Goal: Task Accomplishment & Management: Complete application form

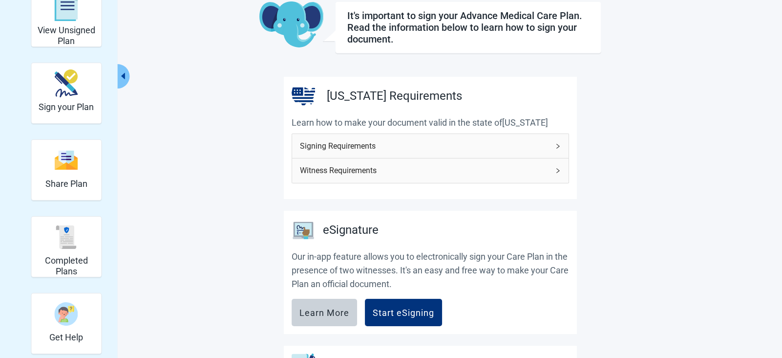
scroll to position [61, 0]
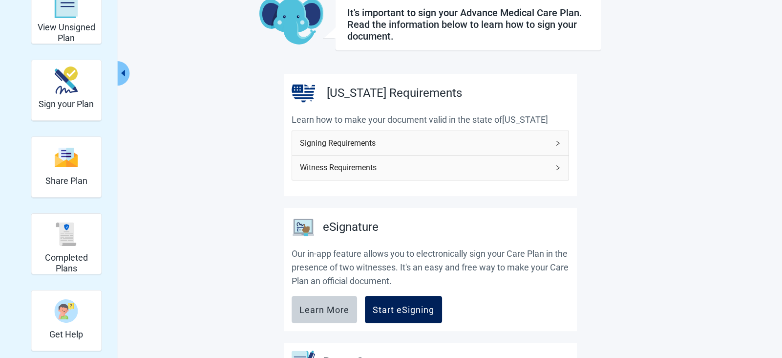
click at [400, 307] on div "Start eSigning" at bounding box center [404, 309] width 62 height 10
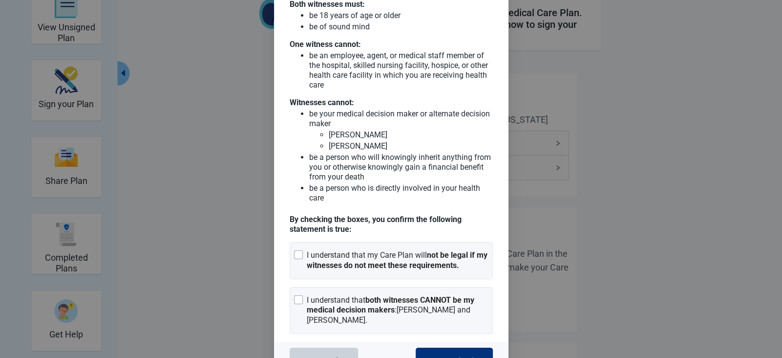
scroll to position [86, 0]
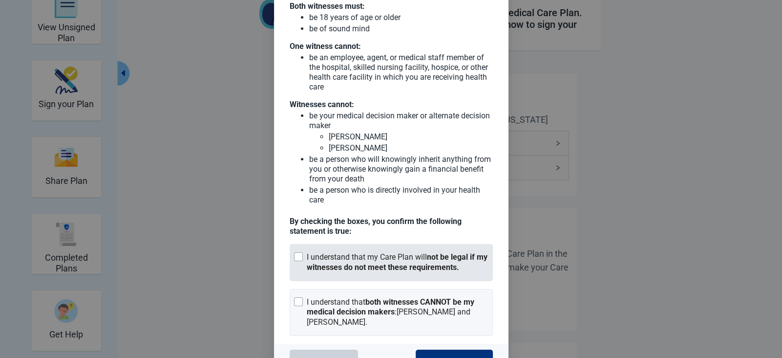
click at [296, 253] on div at bounding box center [298, 256] width 9 height 9
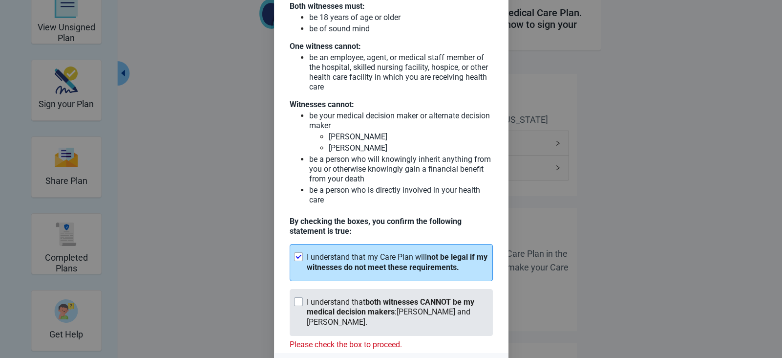
click at [300, 301] on div at bounding box center [298, 301] width 9 height 9
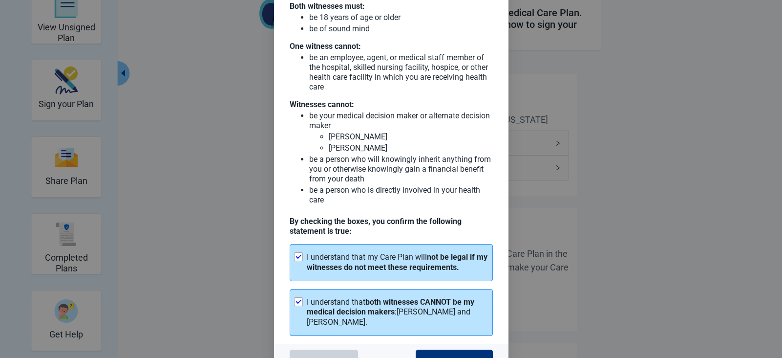
scroll to position [108, 0]
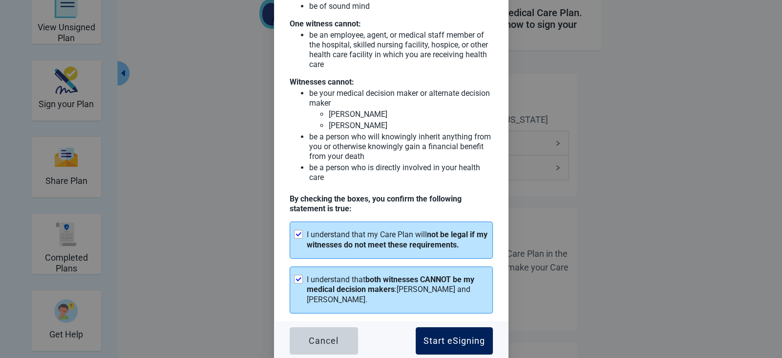
click at [447, 342] on div "Start eSigning" at bounding box center [455, 341] width 62 height 10
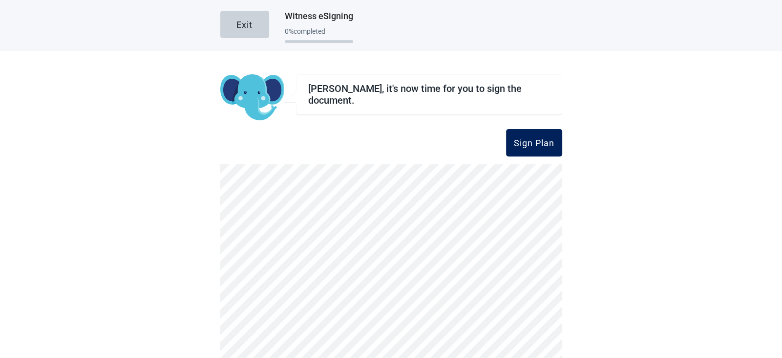
click at [525, 146] on div "Sign Plan" at bounding box center [534, 143] width 41 height 10
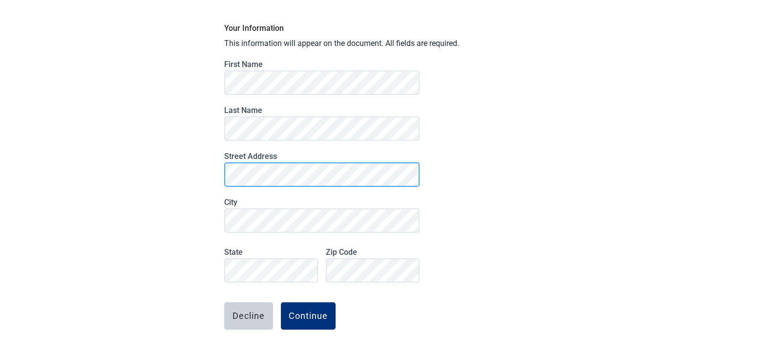
scroll to position [83, 0]
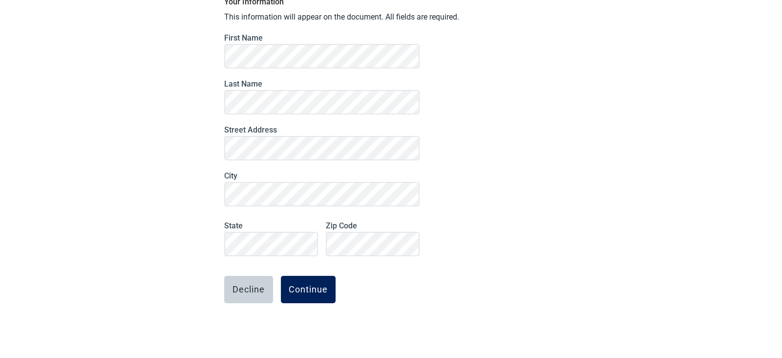
click at [306, 290] on div "Continue" at bounding box center [308, 289] width 39 height 10
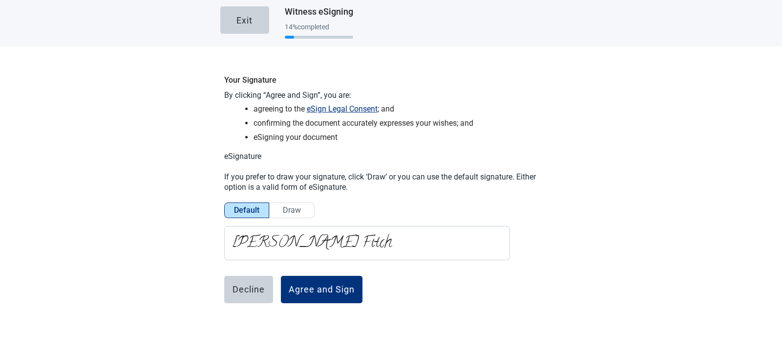
scroll to position [4, 0]
click at [320, 292] on div "Agree and Sign" at bounding box center [322, 289] width 66 height 10
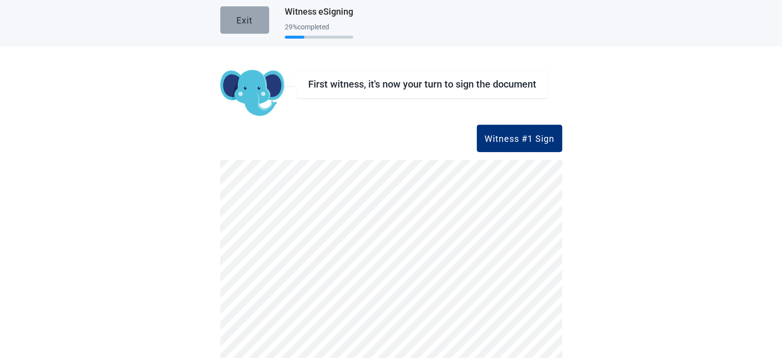
click at [255, 21] on button "Exit" at bounding box center [244, 19] width 49 height 27
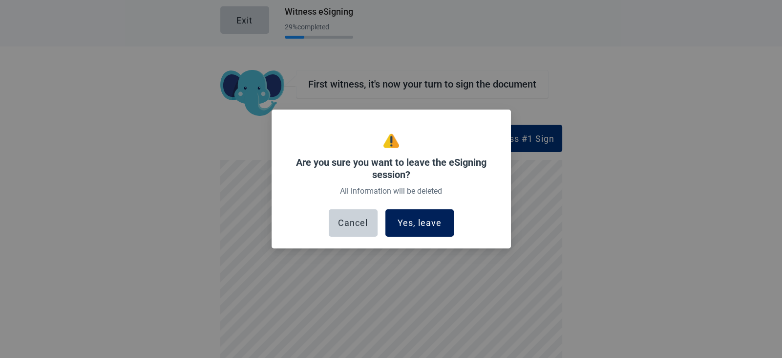
click at [423, 228] on button "Yes, leave" at bounding box center [420, 222] width 68 height 27
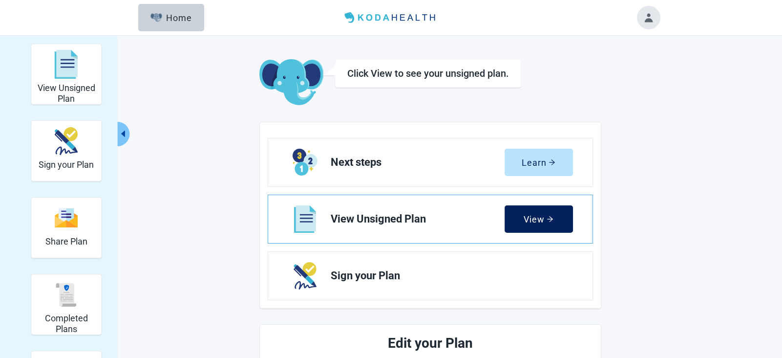
click at [538, 219] on div "View" at bounding box center [539, 219] width 30 height 10
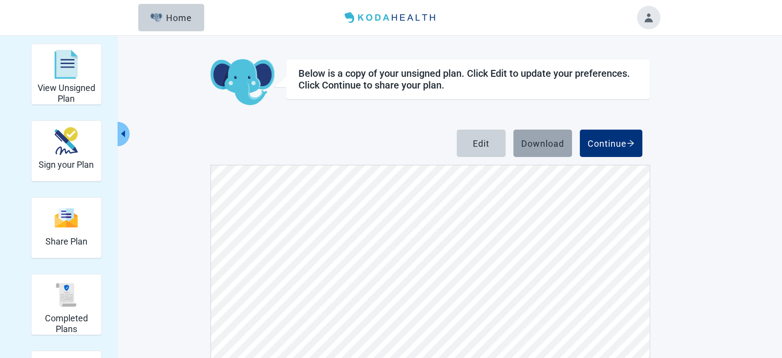
click at [542, 146] on div "Download" at bounding box center [542, 143] width 43 height 10
click at [605, 143] on div "Continue" at bounding box center [611, 143] width 47 height 10
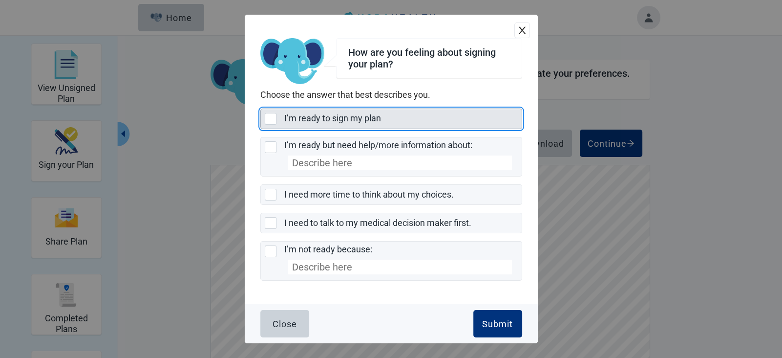
click at [269, 122] on div "I’m ready to sign my plan, checkbox, not selected" at bounding box center [271, 119] width 12 height 12
click at [261, 109] on input "I’m ready to sign my plan" at bounding box center [260, 108] width 0 height 0
checkbox input "true"
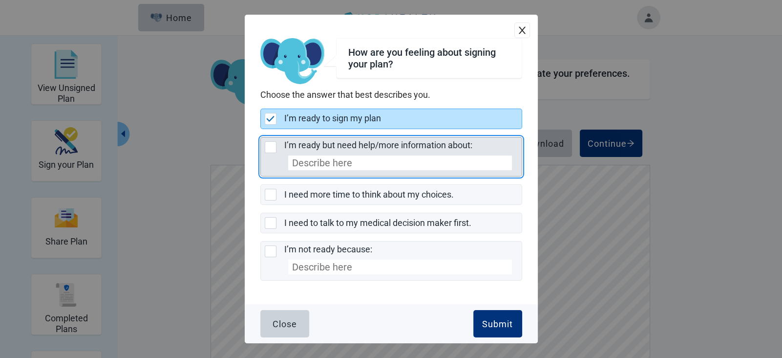
click at [272, 148] on div "I’m ready but need help/more information about:, checkbox, not selected" at bounding box center [271, 147] width 12 height 12
click at [261, 137] on input "I’m ready but need help/more information about:" at bounding box center [260, 137] width 0 height 0
checkbox input "true"
checkbox input "false"
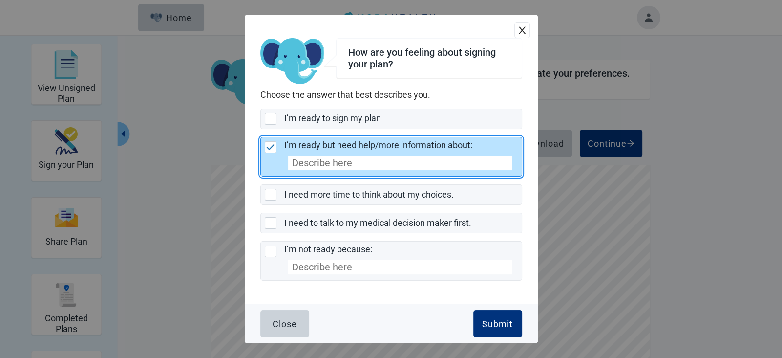
click at [275, 148] on div "I’m ready but need help/more information about:, checkbox, selected" at bounding box center [271, 147] width 12 height 12
click at [261, 137] on input "I’m ready but need help/more information about:" at bounding box center [260, 137] width 0 height 0
checkbox input "false"
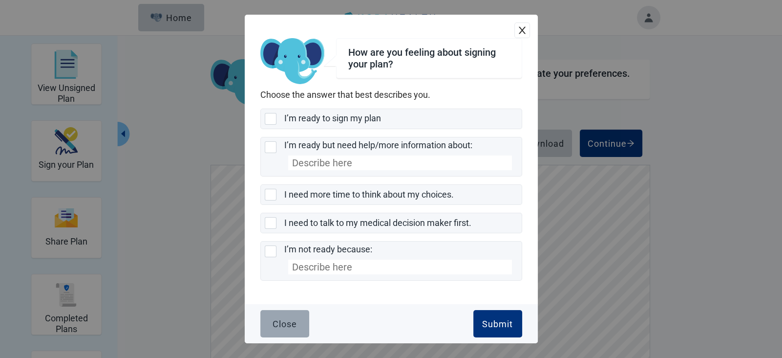
click at [289, 320] on div "Close" at bounding box center [285, 324] width 24 height 10
